Goal: Information Seeking & Learning: Learn about a topic

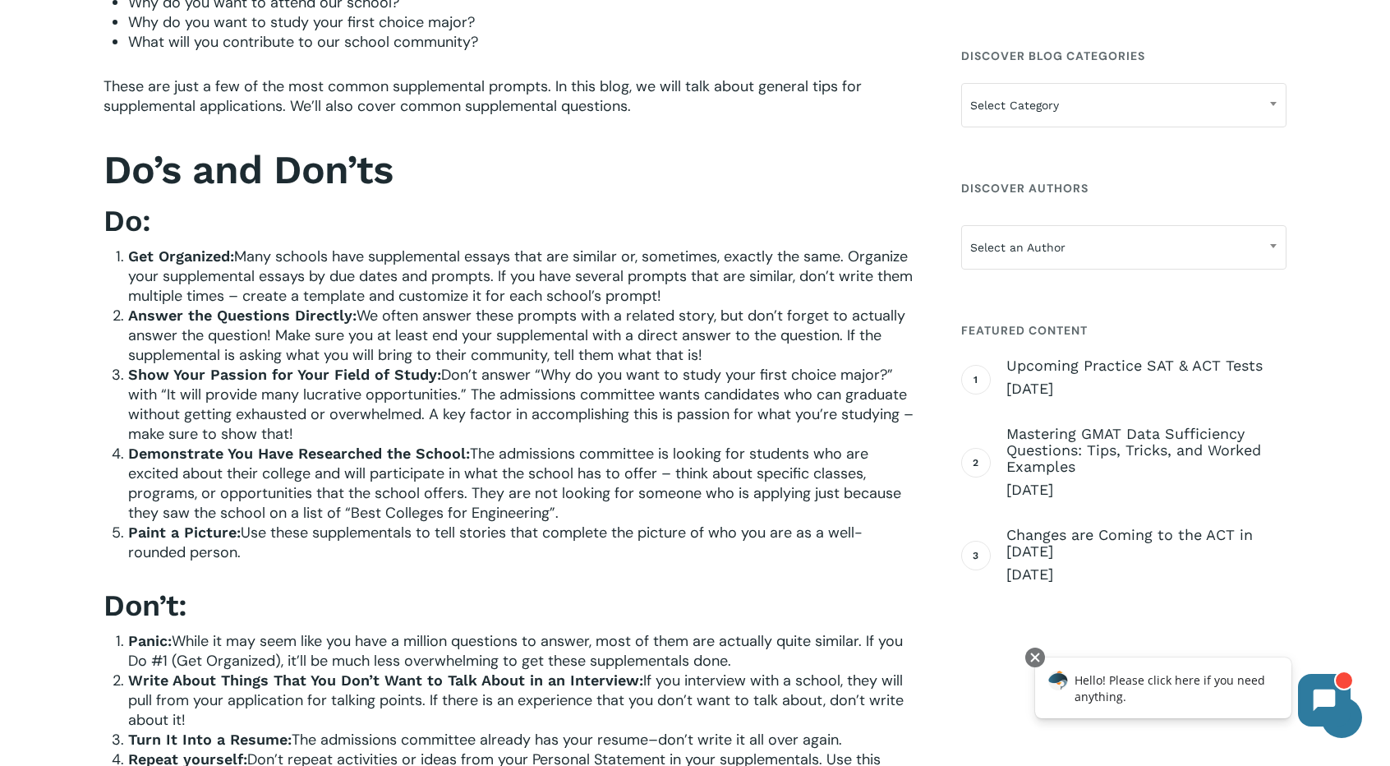
scroll to position [678, 0]
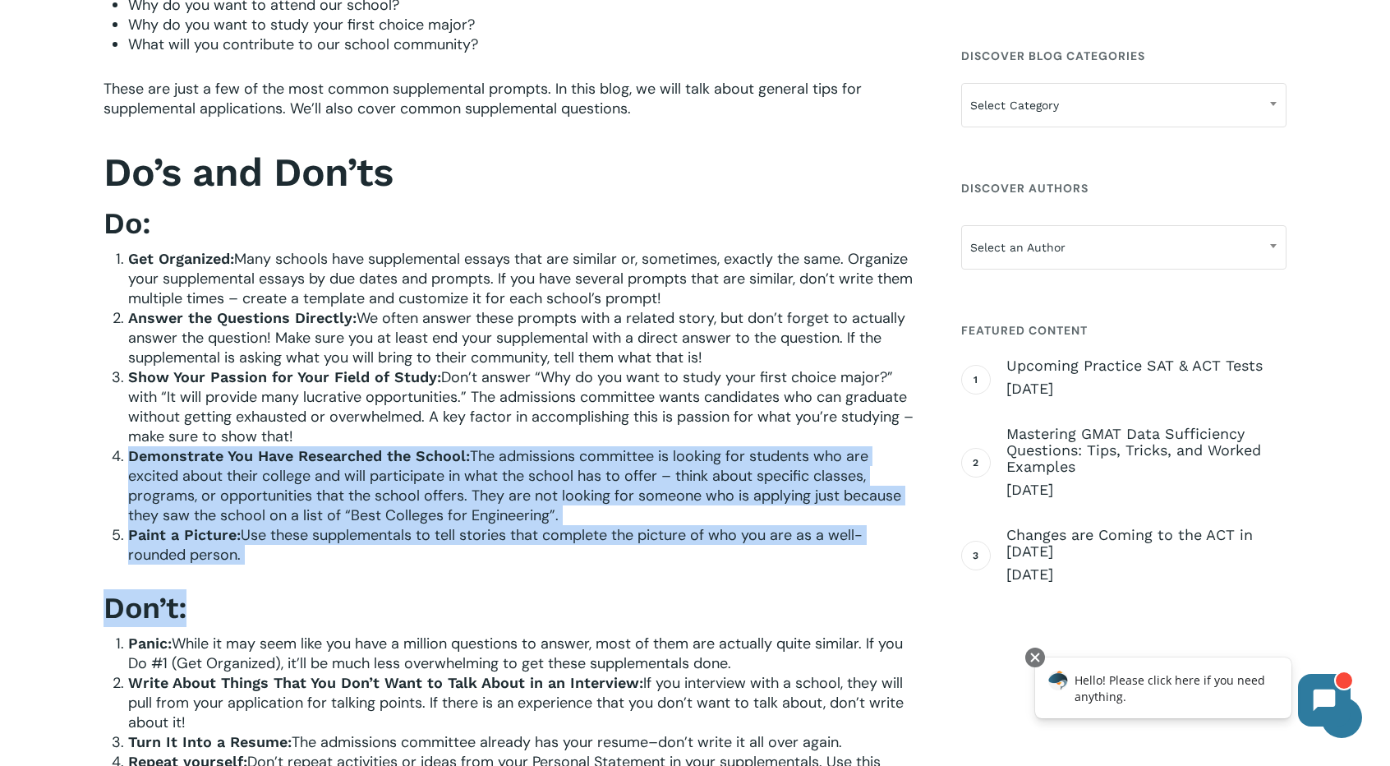
drag, startPoint x: 0, startPoint y: 0, endPoint x: 501, endPoint y: 433, distance: 662.1
click at [501, 433] on li "Show Your Passion for Your Field of Study: Don’t answer “Why do you want to stu…" at bounding box center [520, 406] width 785 height 79
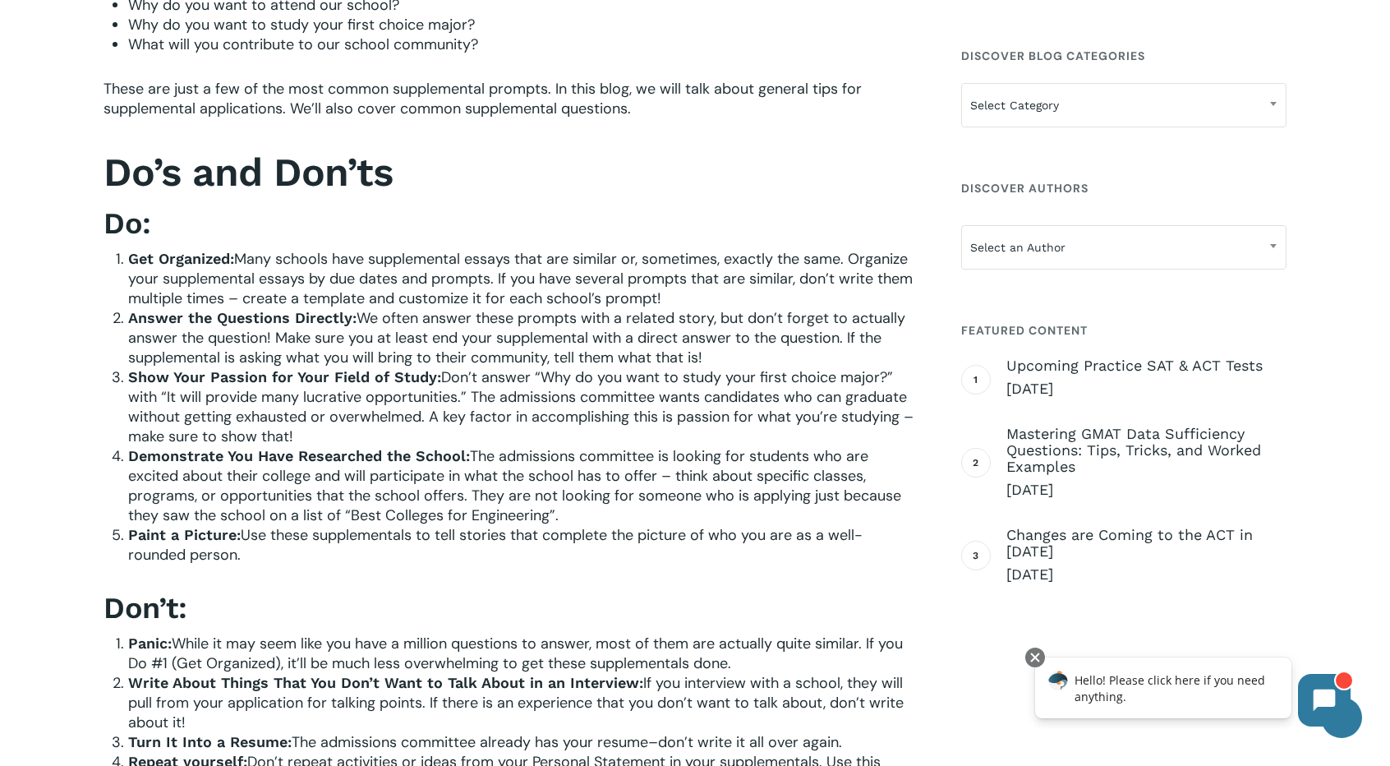
click at [501, 433] on li "Show Your Passion for Your Field of Study: Don’t answer “Why do you want to stu…" at bounding box center [520, 406] width 785 height 79
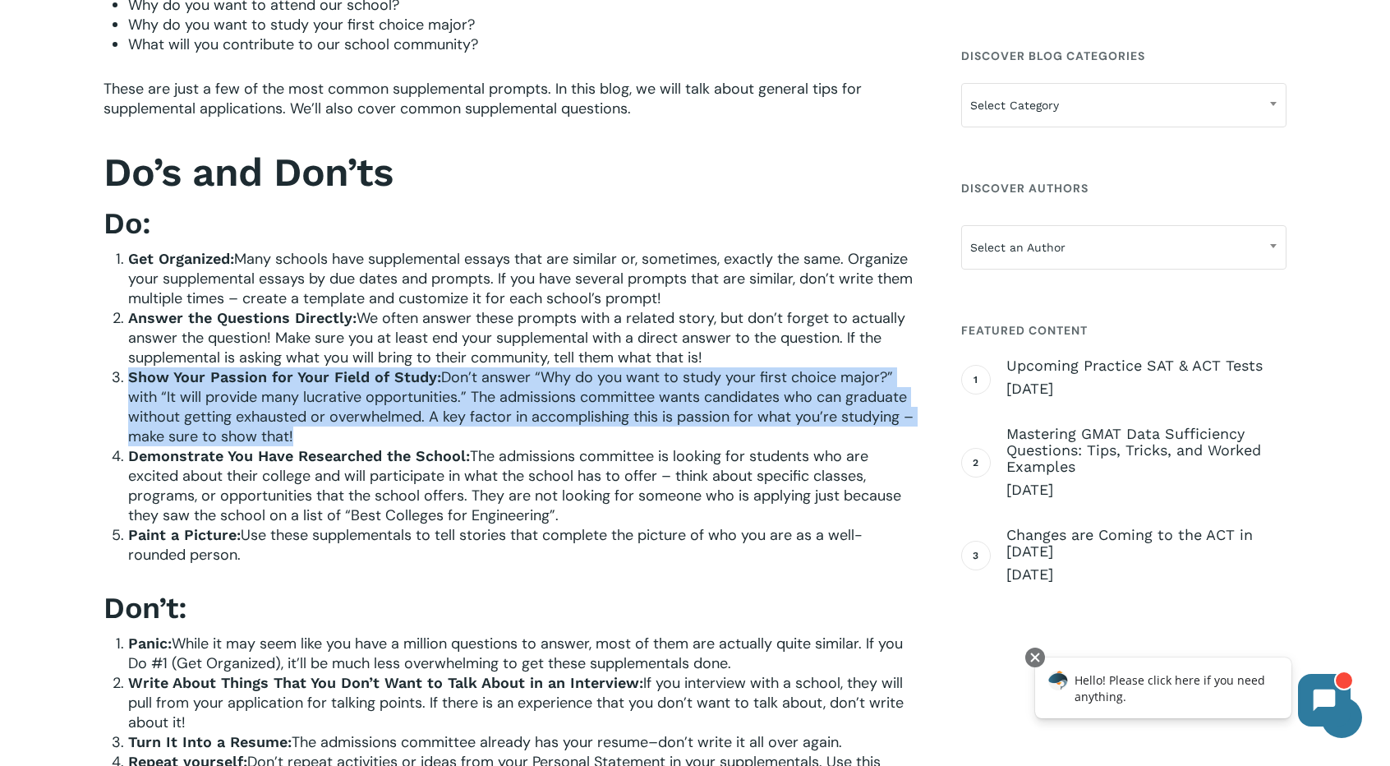
click at [501, 433] on li "Show Your Passion for Your Field of Study: Don’t answer “Why do you want to stu…" at bounding box center [520, 406] width 785 height 79
click at [514, 390] on span "Don’t answer “Why do you want to study your first choice major?” with “It will …" at bounding box center [520, 406] width 785 height 79
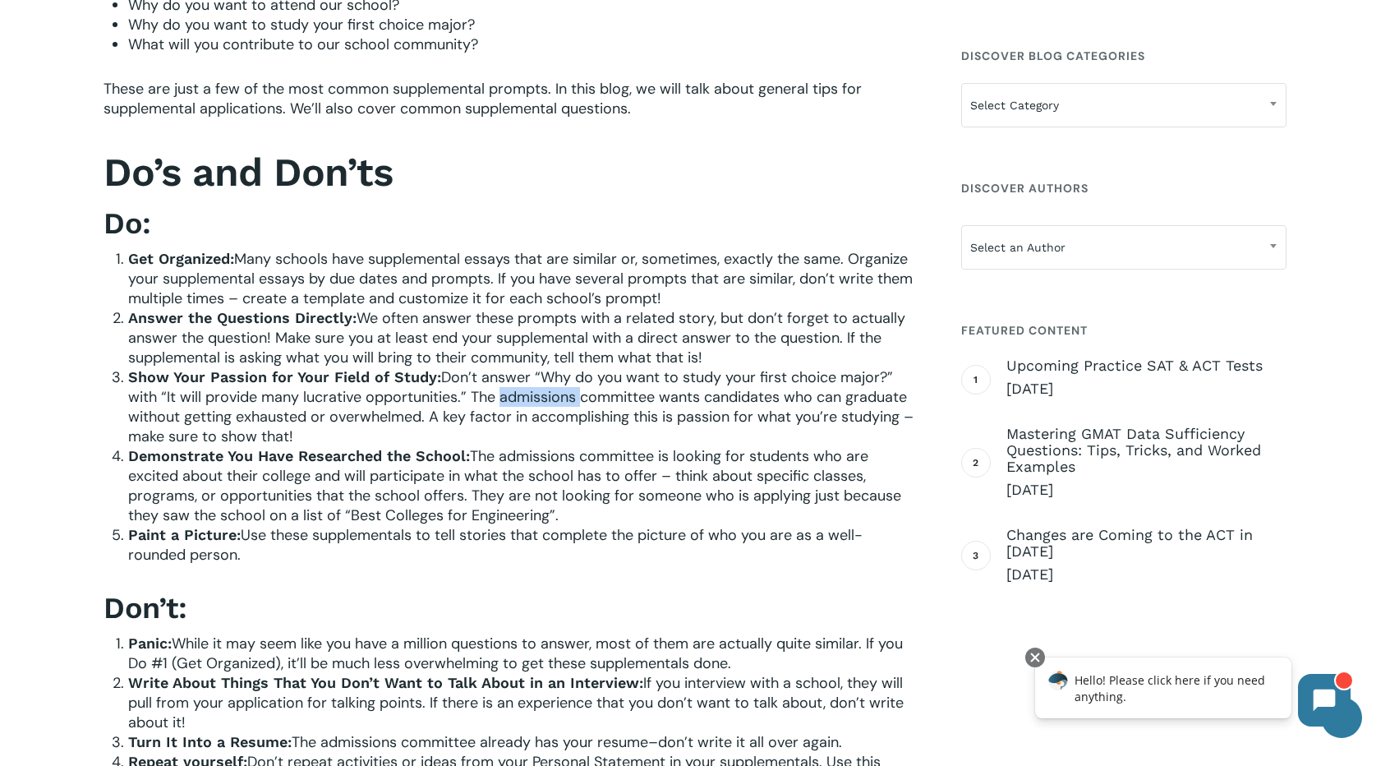
click at [514, 390] on span "Don’t answer “Why do you want to study your first choice major?” with “It will …" at bounding box center [520, 406] width 785 height 79
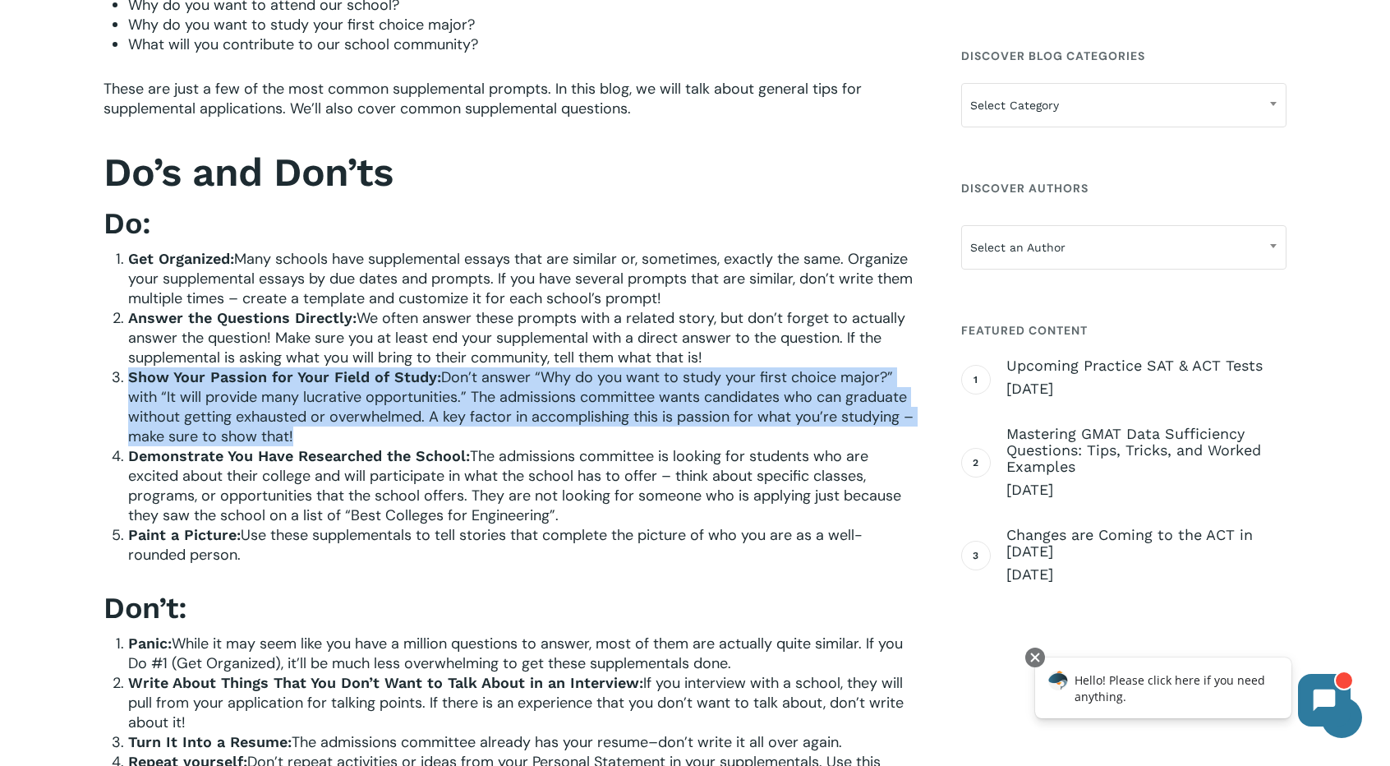
click at [514, 390] on span "Don’t answer “Why do you want to study your first choice major?” with “It will …" at bounding box center [520, 406] width 785 height 79
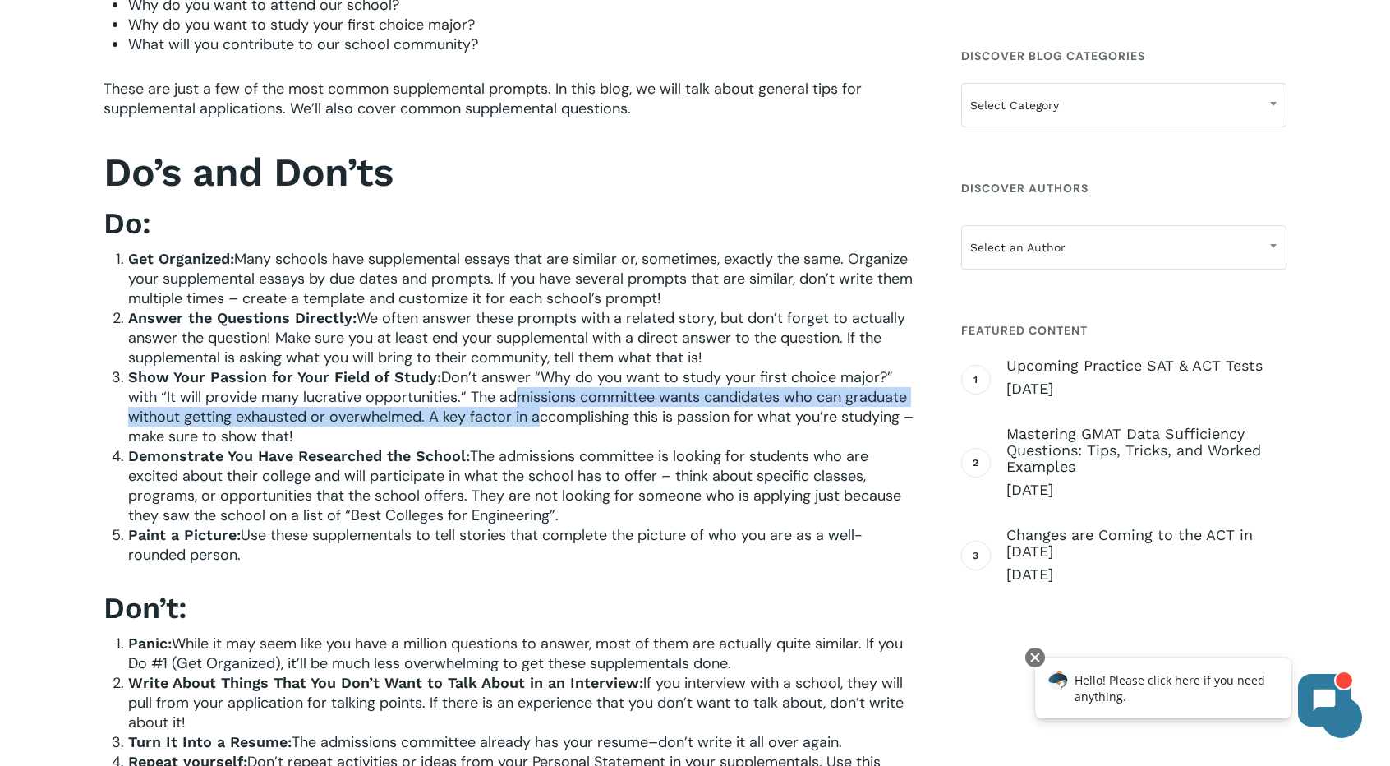
drag, startPoint x: 514, startPoint y: 390, endPoint x: 541, endPoint y: 418, distance: 38.9
click at [541, 418] on span "Don’t answer “Why do you want to study your first choice major?” with “It will …" at bounding box center [520, 406] width 785 height 79
